Goal: Task Accomplishment & Management: Manage account settings

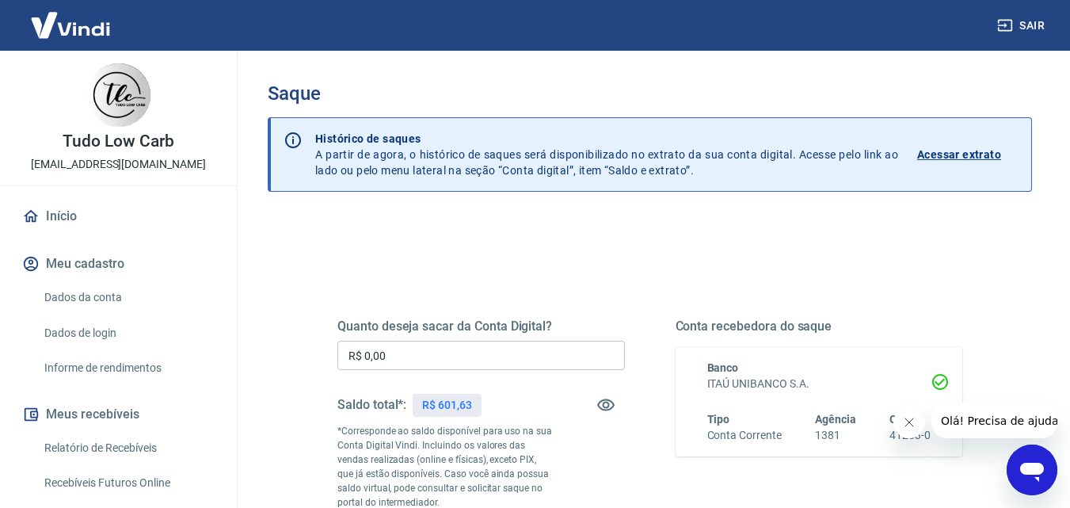
click at [402, 352] on input "R$ 0,00" at bounding box center [481, 355] width 288 height 29
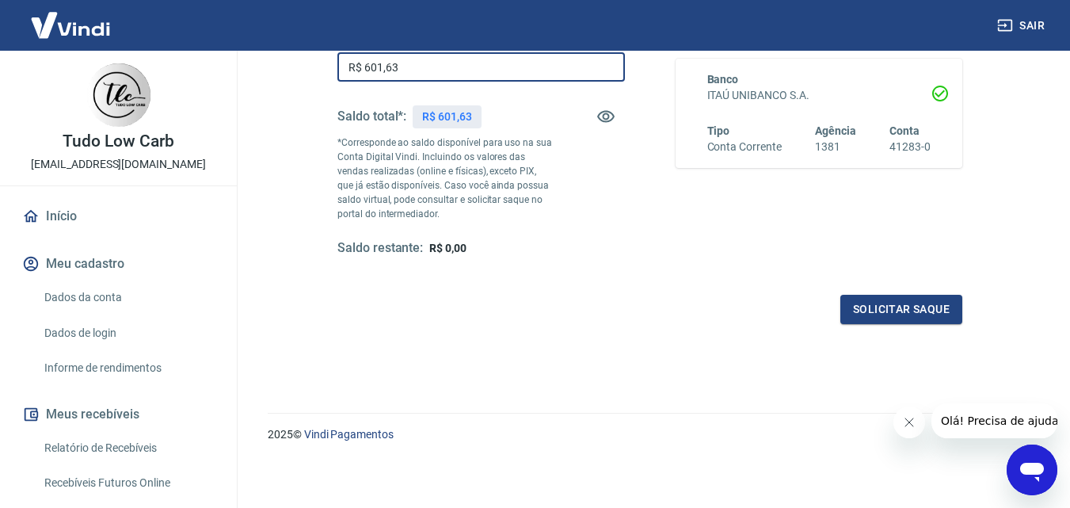
scroll to position [290, 0]
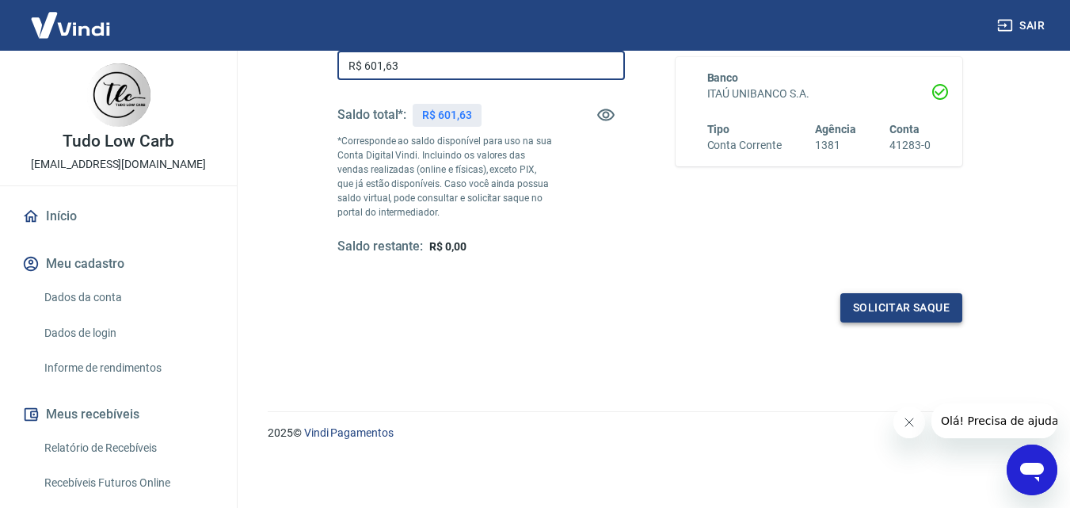
type input "R$ 601,63"
click at [915, 299] on button "Solicitar saque" at bounding box center [901, 307] width 122 height 29
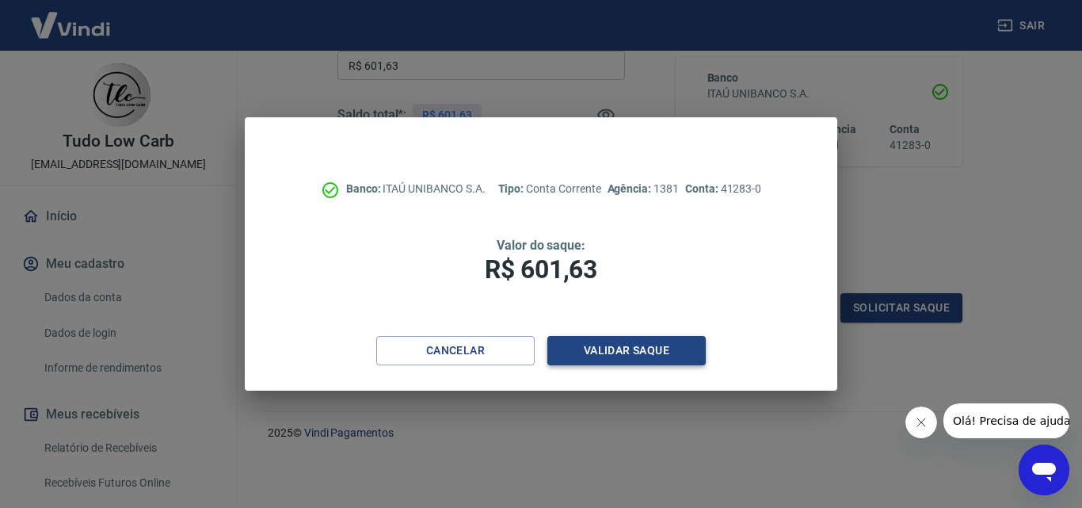
click at [623, 348] on button "Validar saque" at bounding box center [626, 350] width 158 height 29
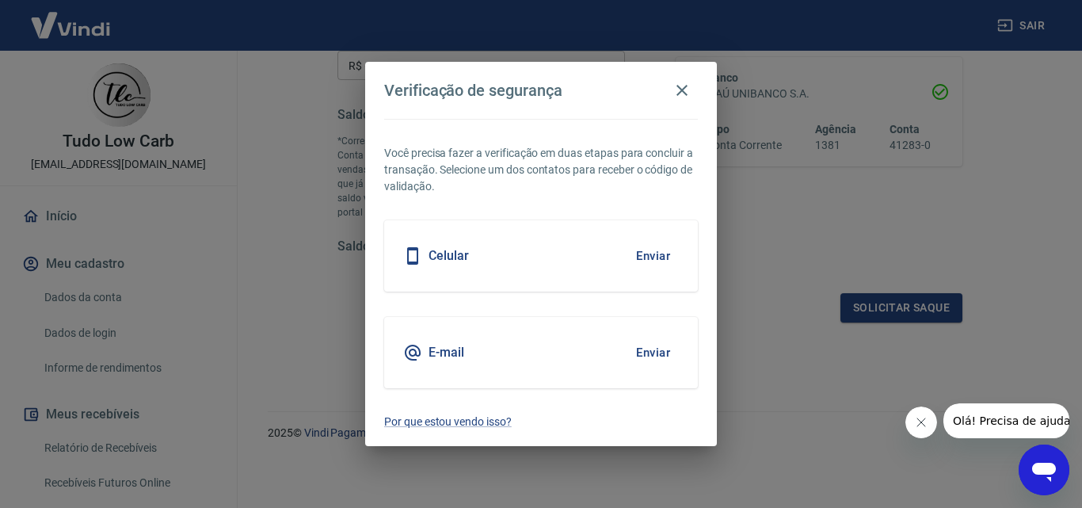
click at [654, 257] on button "Enviar" at bounding box center [652, 255] width 51 height 33
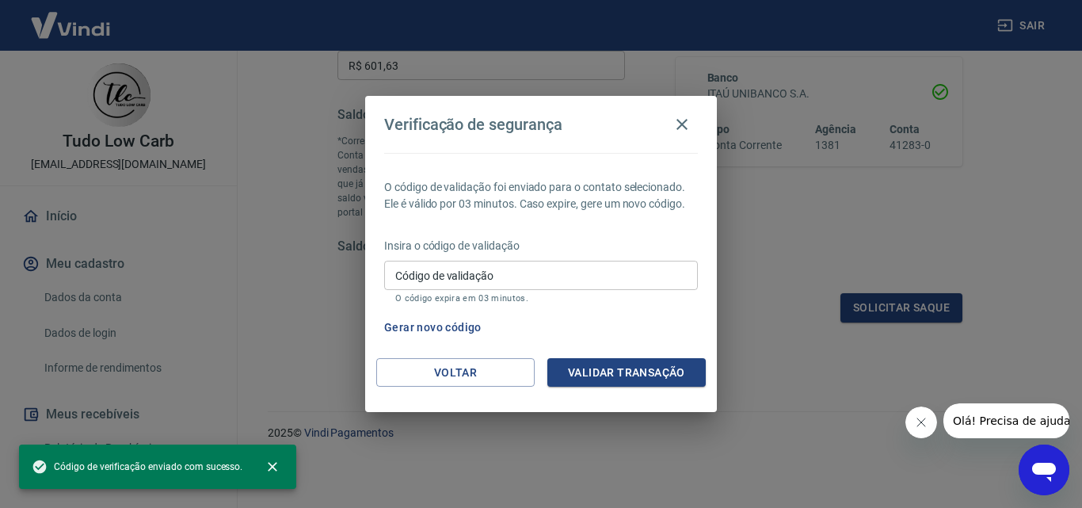
click at [434, 275] on div "Código de validação Código de validação O código expira em 03 minutos." at bounding box center [541, 282] width 314 height 43
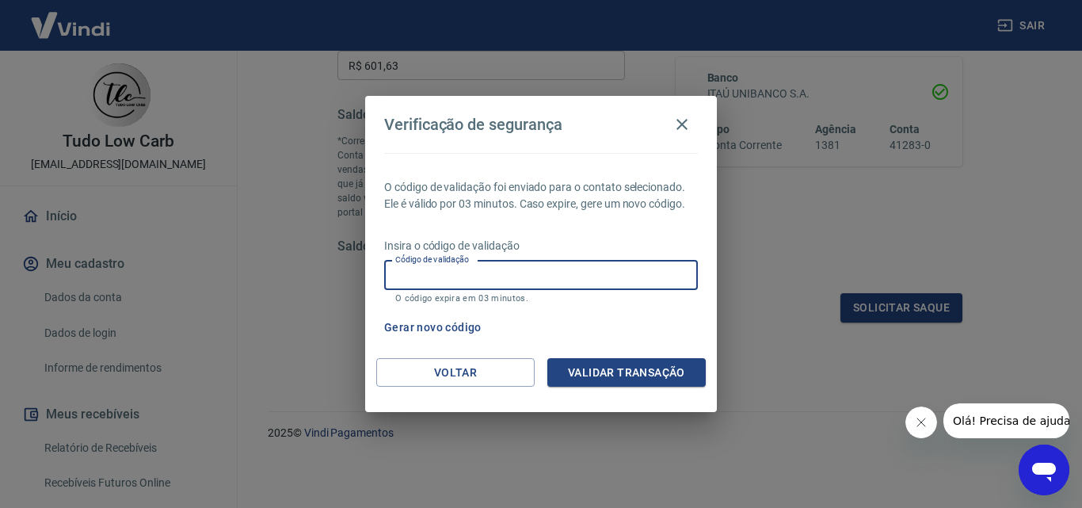
click at [434, 275] on input "Código de validação" at bounding box center [541, 275] width 314 height 29
click at [628, 371] on button "Validar transação" at bounding box center [626, 372] width 158 height 29
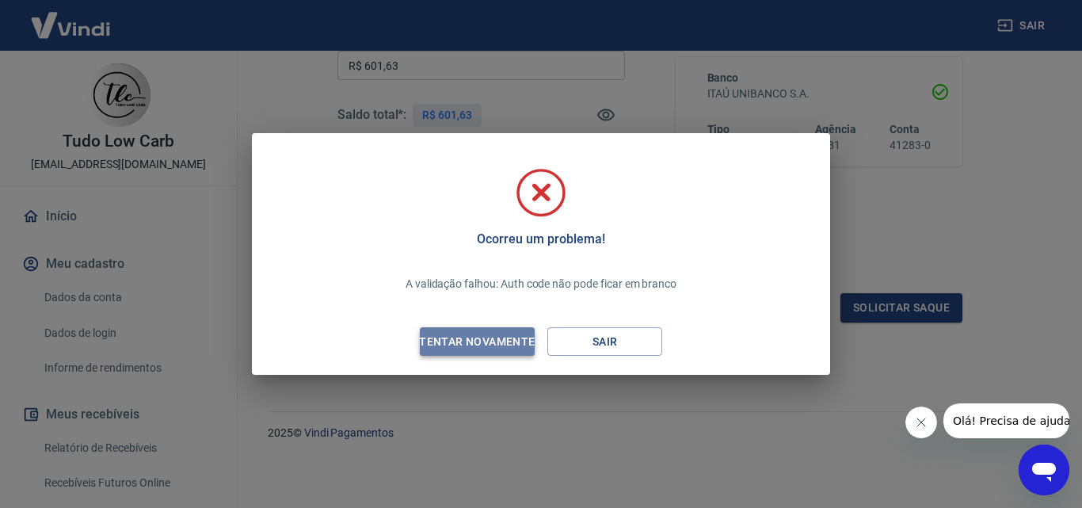
click at [459, 340] on div "Tentar novamente" at bounding box center [477, 342] width 154 height 20
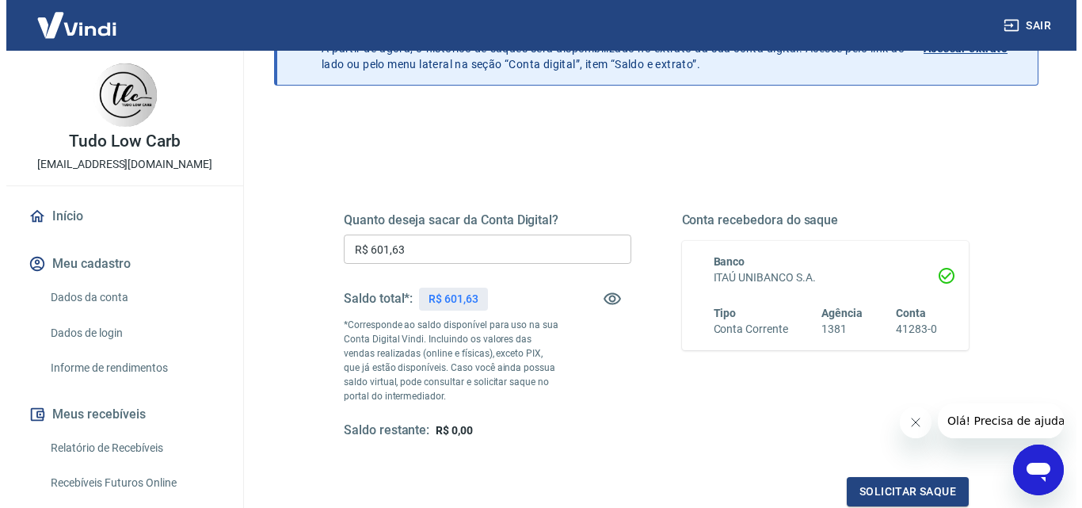
scroll to position [238, 0]
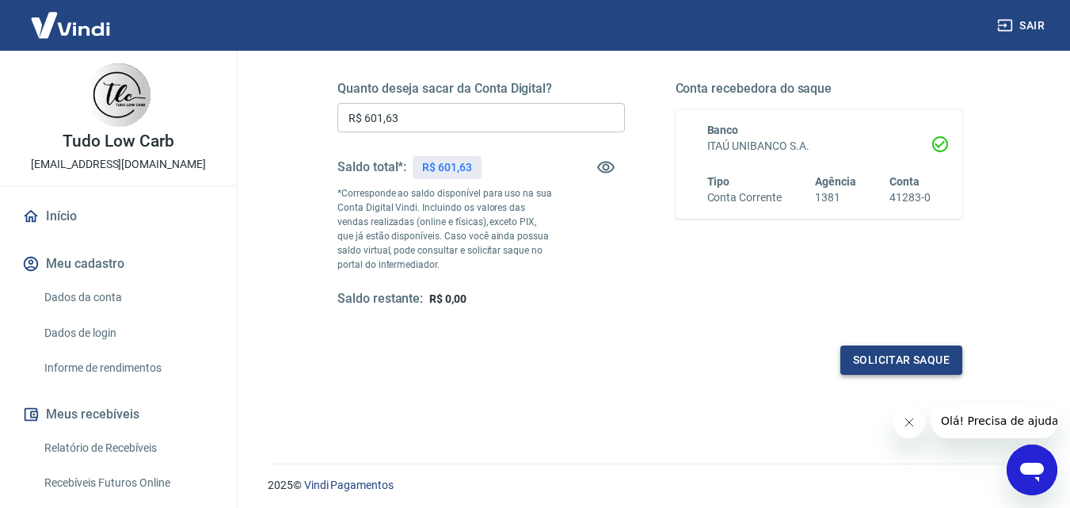
click at [889, 355] on button "Solicitar saque" at bounding box center [901, 359] width 122 height 29
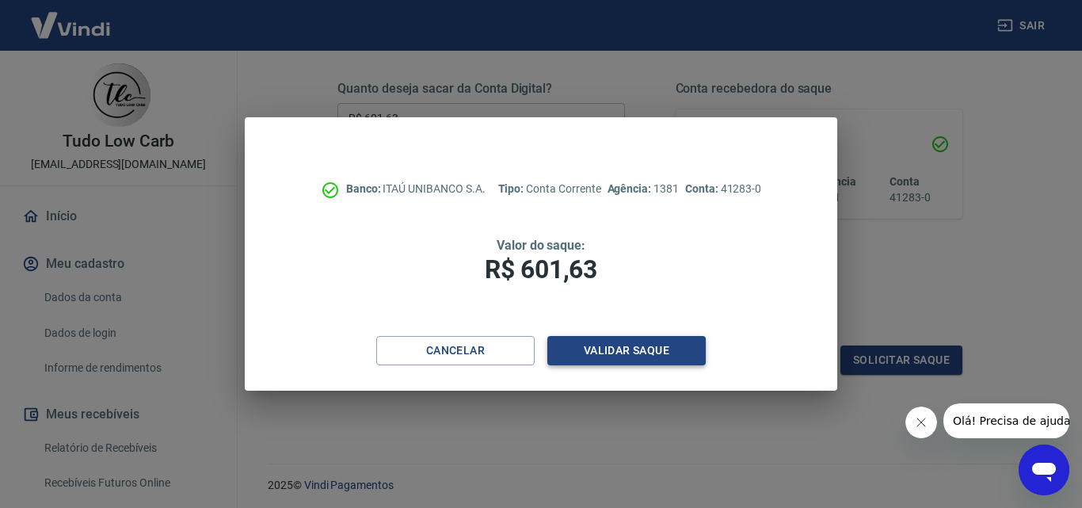
click at [626, 350] on button "Validar saque" at bounding box center [626, 350] width 158 height 29
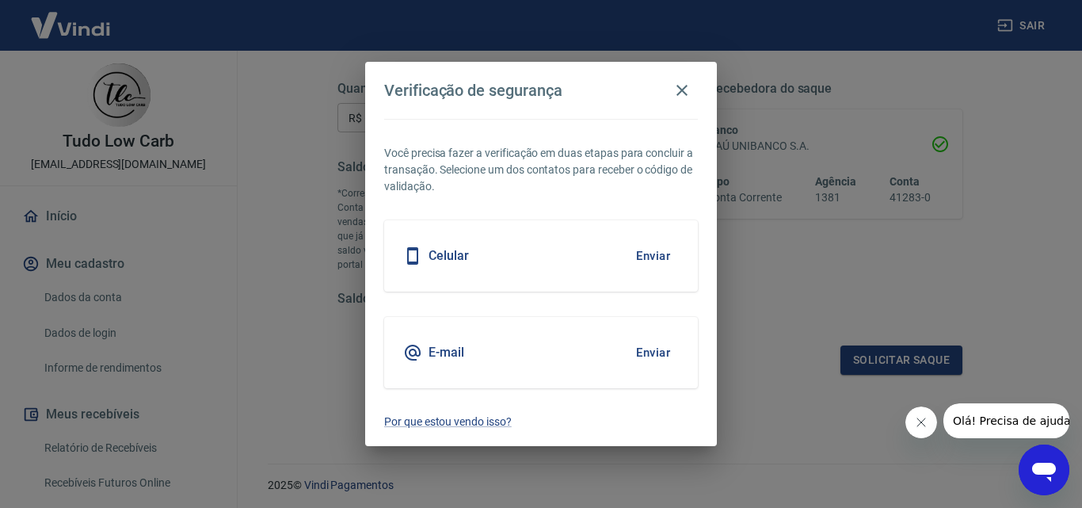
click at [649, 257] on button "Enviar" at bounding box center [652, 255] width 51 height 33
click at [654, 351] on button "Enviar" at bounding box center [652, 352] width 51 height 33
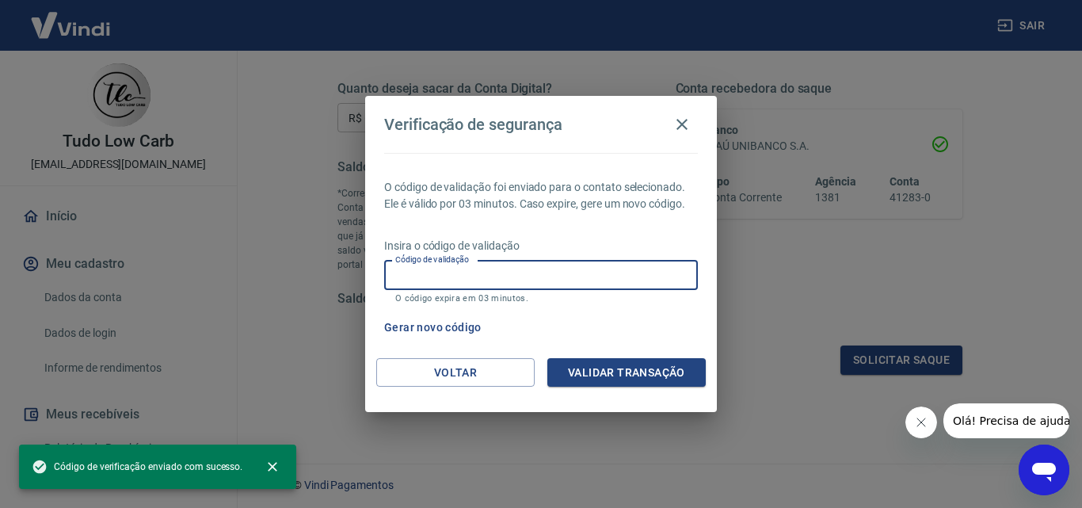
click at [422, 272] on input "Código de validação" at bounding box center [541, 275] width 314 height 29
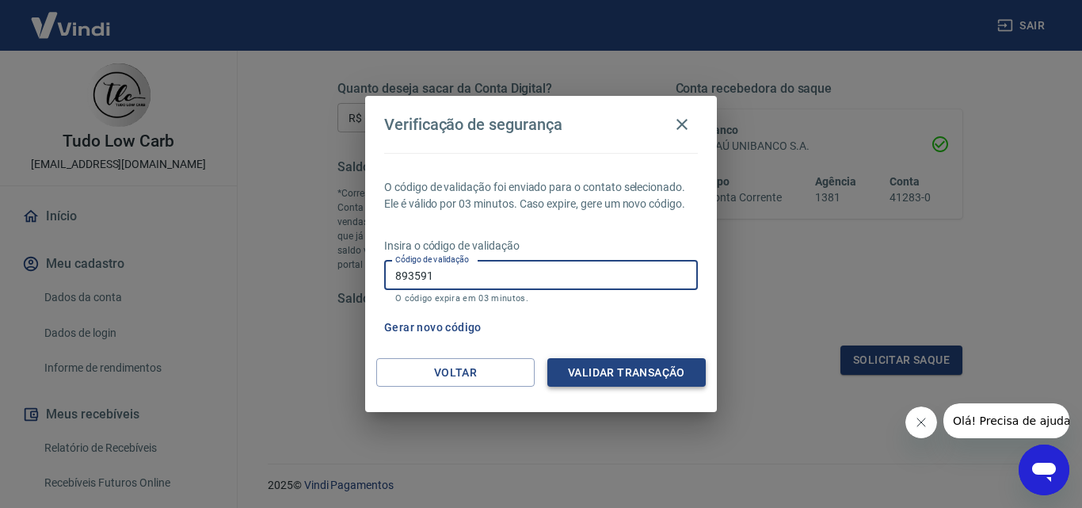
type input "893591"
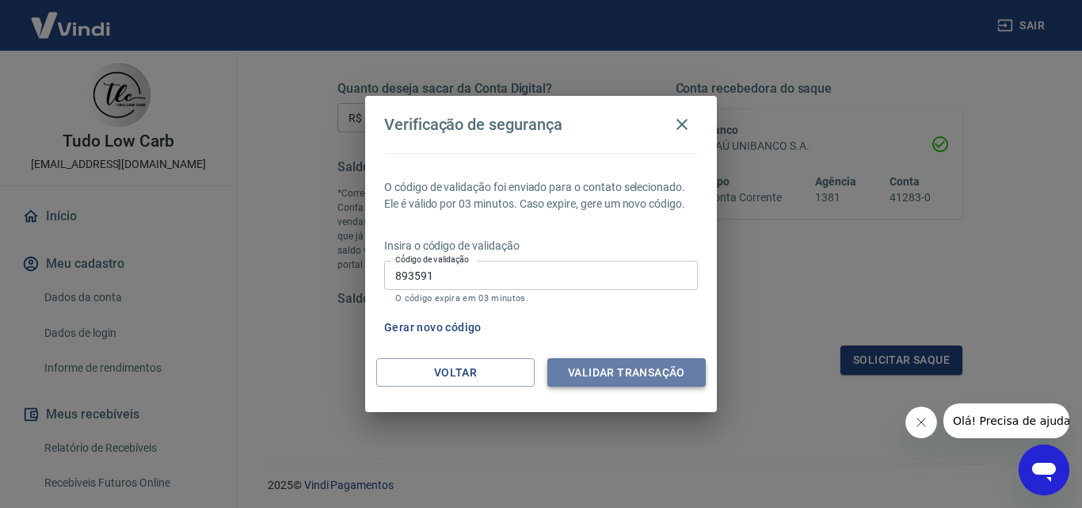
click at [619, 368] on button "Validar transação" at bounding box center [626, 372] width 158 height 29
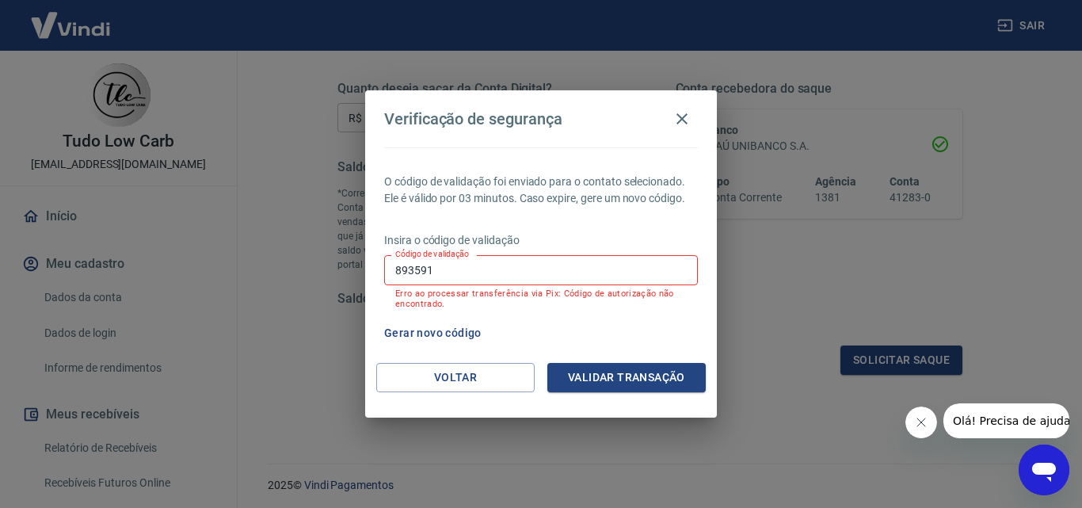
click at [470, 274] on input "893591" at bounding box center [541, 269] width 314 height 29
click at [611, 371] on button "Validar transação" at bounding box center [626, 377] width 158 height 29
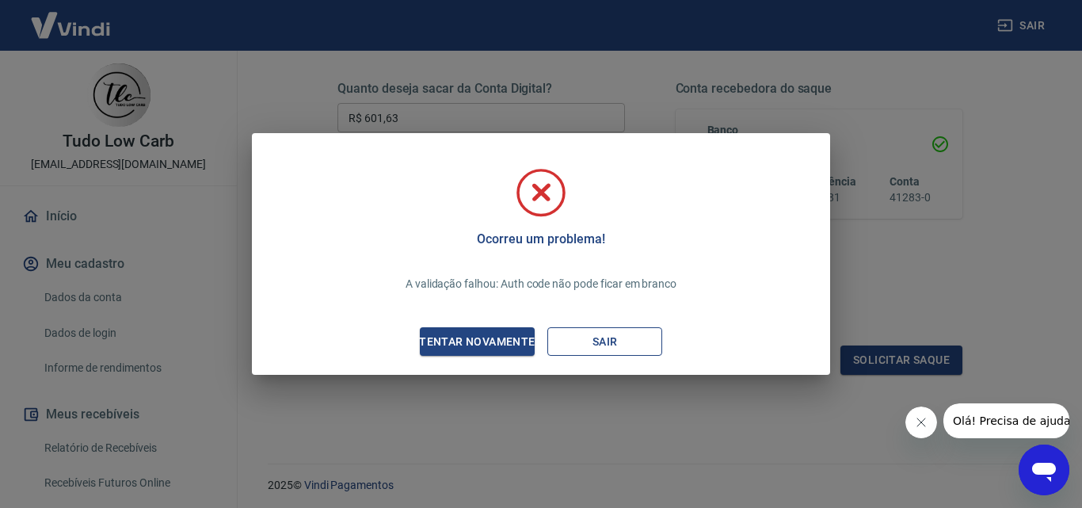
click at [600, 338] on button "Sair" at bounding box center [604, 341] width 115 height 29
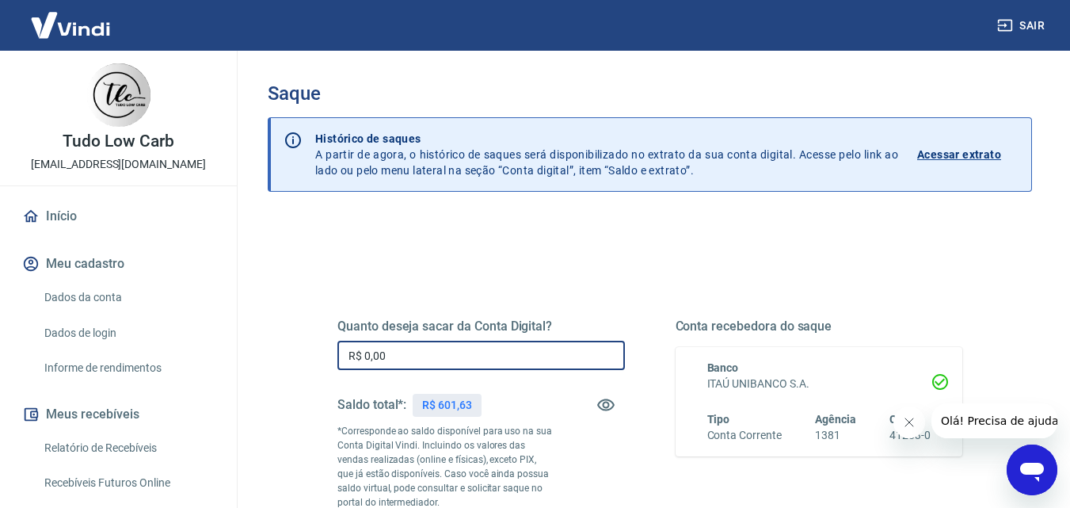
click at [409, 360] on input "R$ 0,00" at bounding box center [481, 355] width 288 height 29
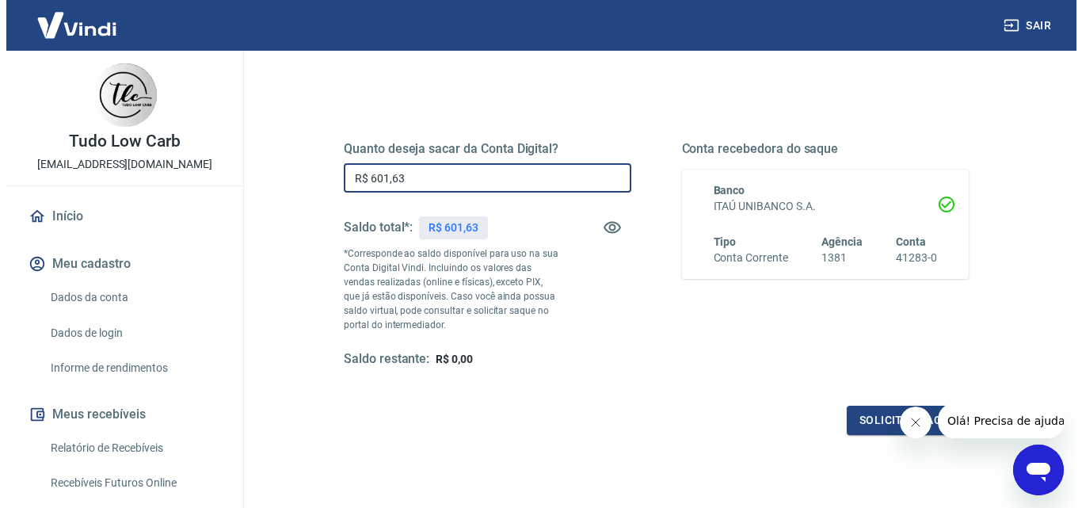
scroll to position [290, 0]
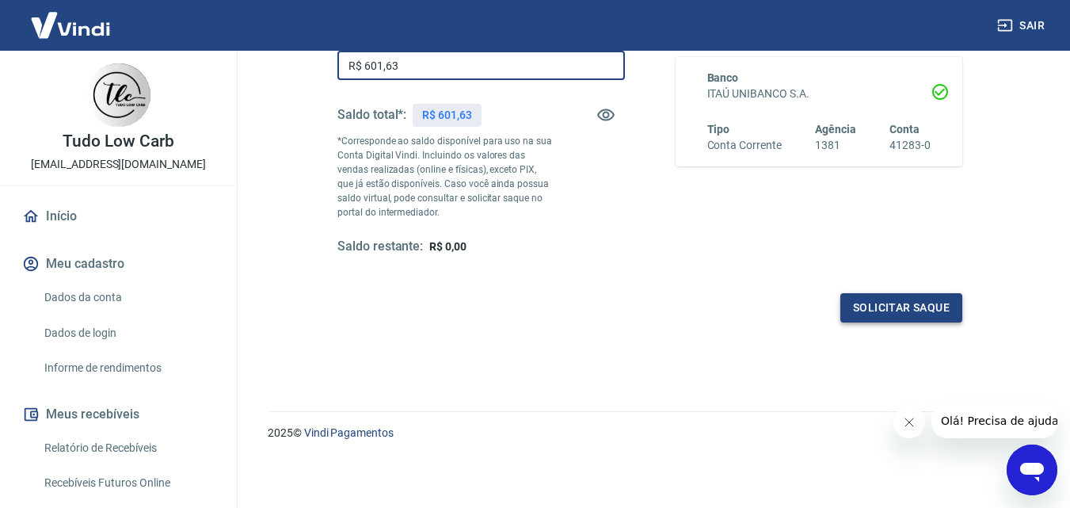
type input "R$ 601,63"
click at [882, 305] on button "Solicitar saque" at bounding box center [901, 307] width 122 height 29
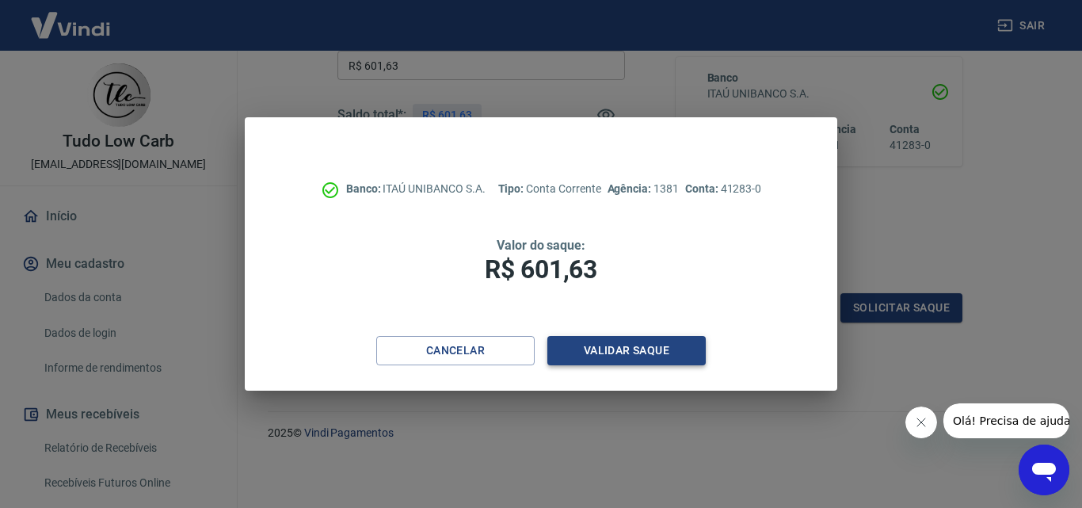
click at [632, 350] on button "Validar saque" at bounding box center [626, 350] width 158 height 29
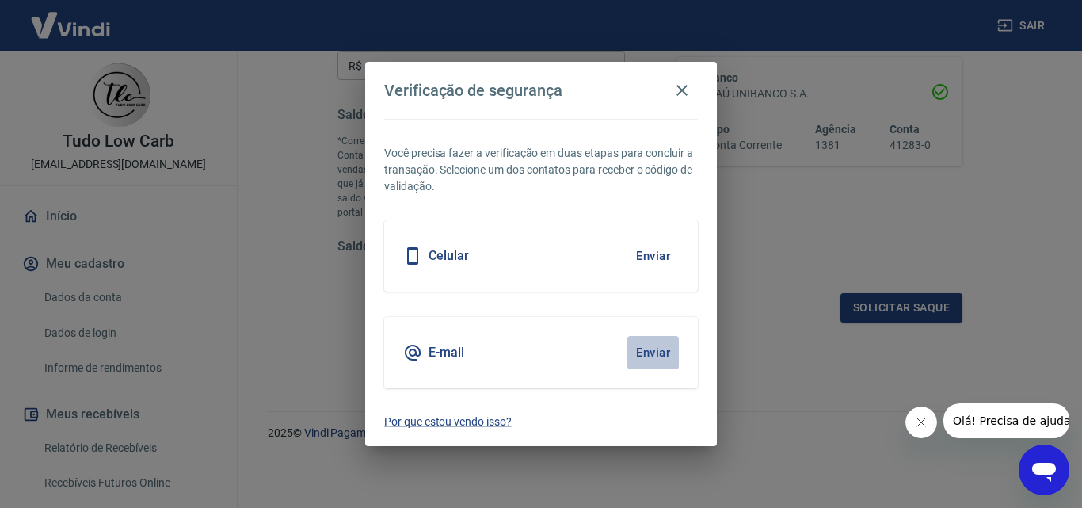
click at [649, 348] on button "Enviar" at bounding box center [652, 352] width 51 height 33
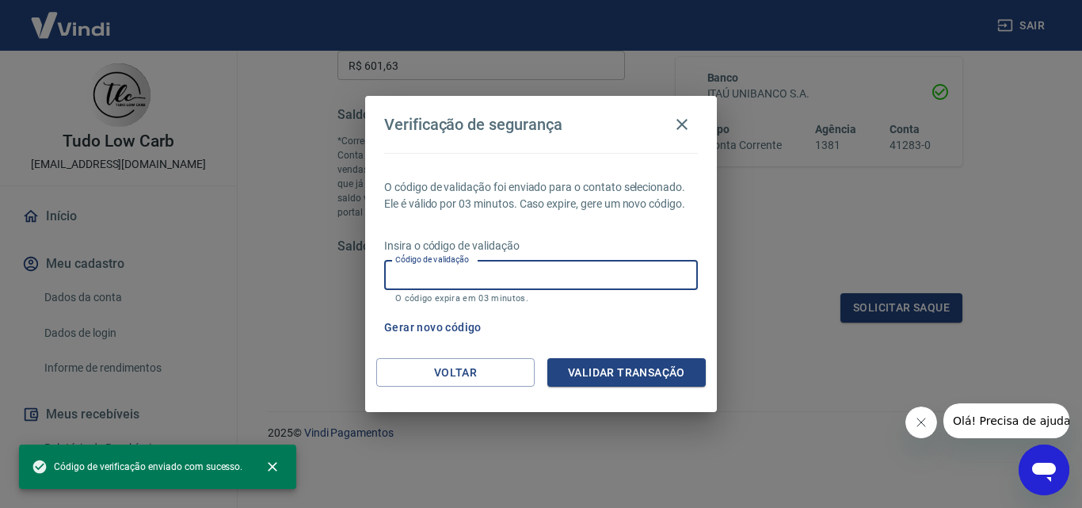
click at [414, 276] on input "Código de validação" at bounding box center [541, 275] width 314 height 29
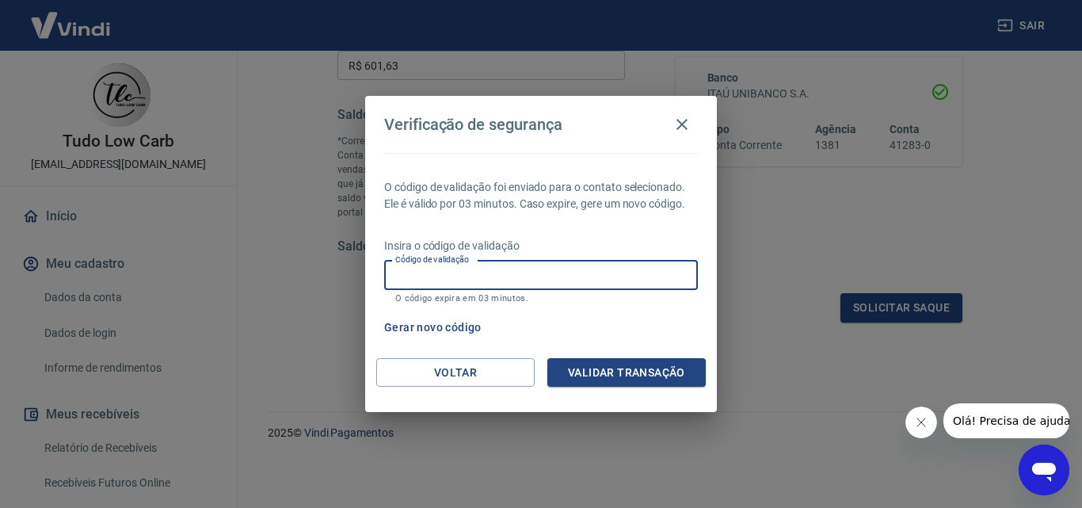
paste input "818295"
type input "818295"
click at [607, 367] on button "Validar transação" at bounding box center [626, 372] width 158 height 29
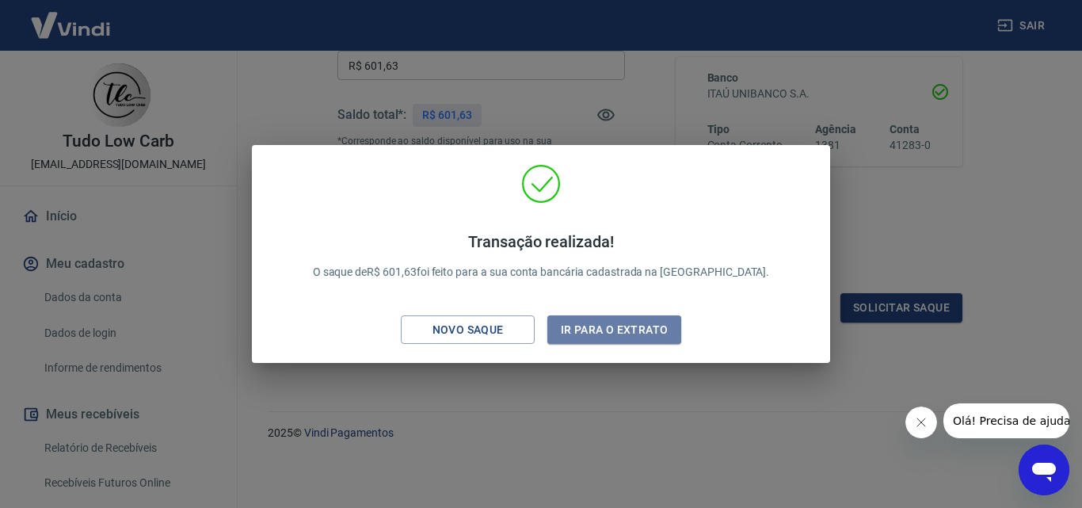
drag, startPoint x: 607, startPoint y: 334, endPoint x: 797, endPoint y: 22, distance: 365.4
click at [609, 333] on button "Ir para o extrato" at bounding box center [614, 329] width 134 height 29
